Goal: Navigation & Orientation: Find specific page/section

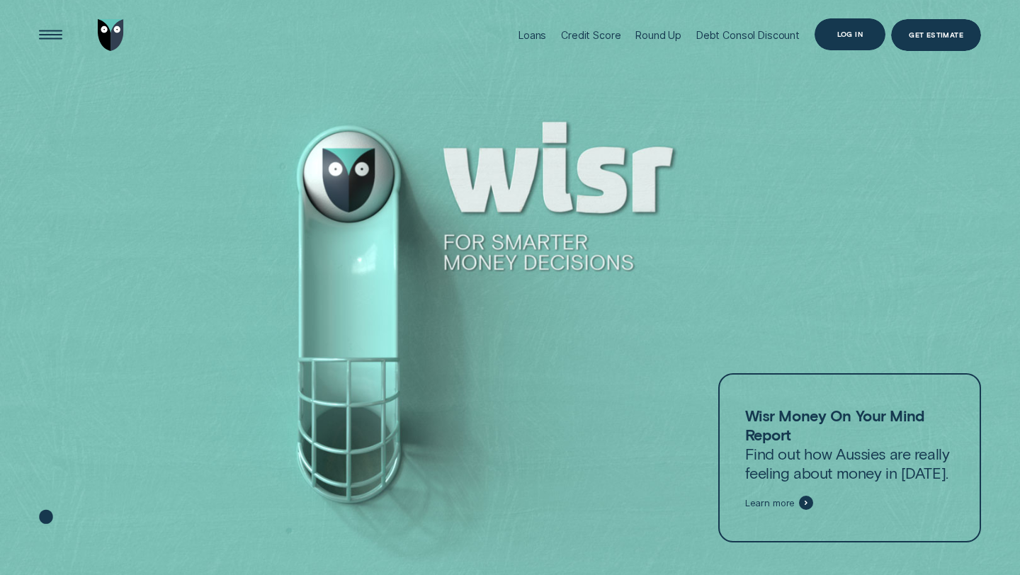
click at [845, 27] on div "Log in" at bounding box center [849, 34] width 71 height 32
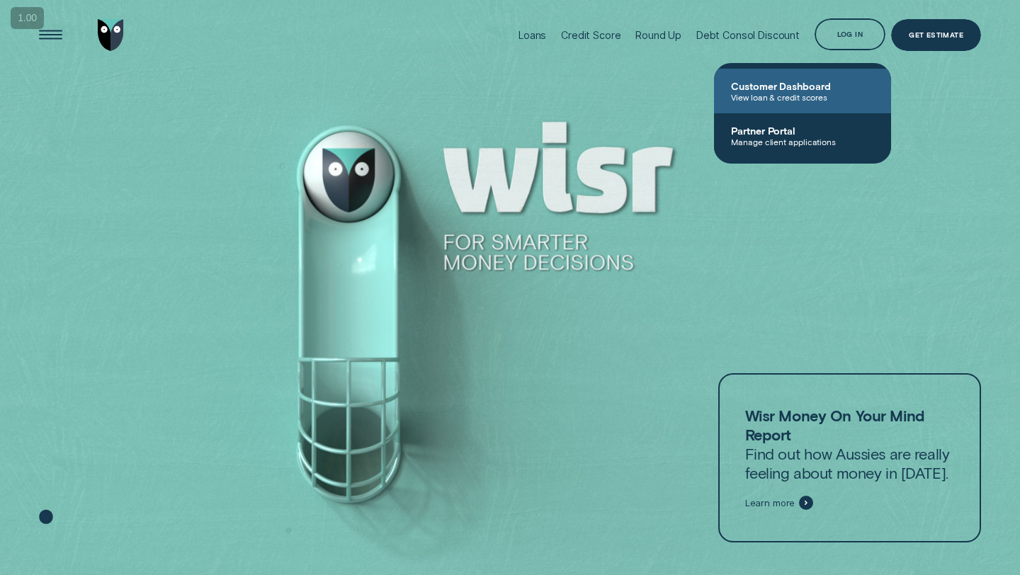
click at [814, 93] on span "View loan & credit scores" at bounding box center [802, 97] width 143 height 10
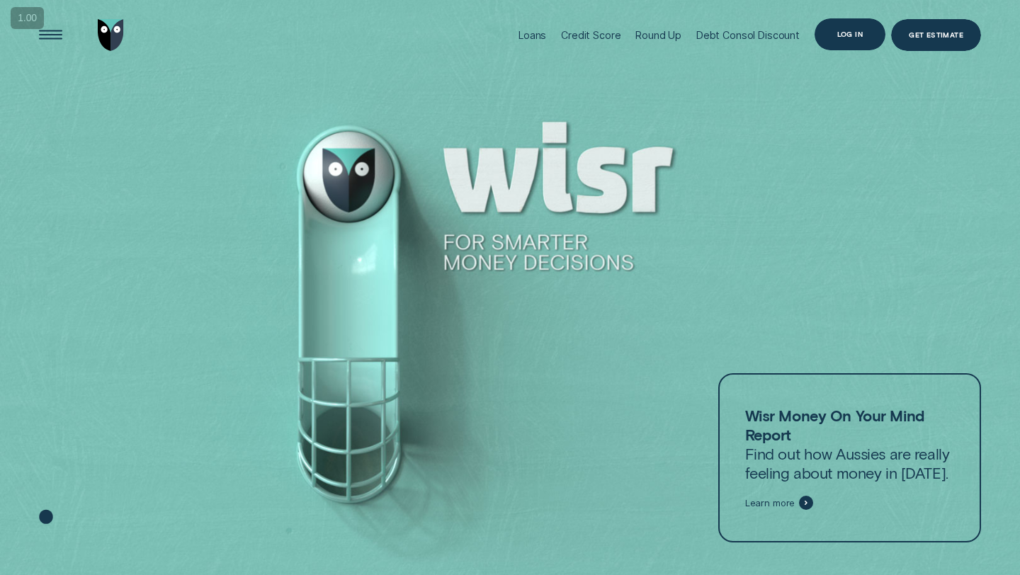
click at [874, 35] on div "Log in" at bounding box center [849, 34] width 71 height 32
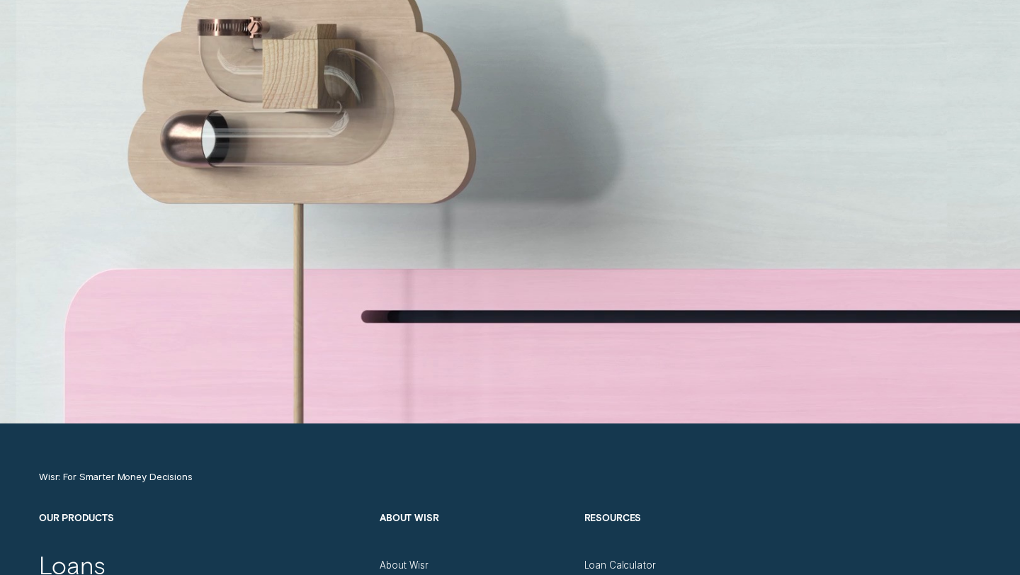
scroll to position [4700, 0]
